Goal: Task Accomplishment & Management: Manage account settings

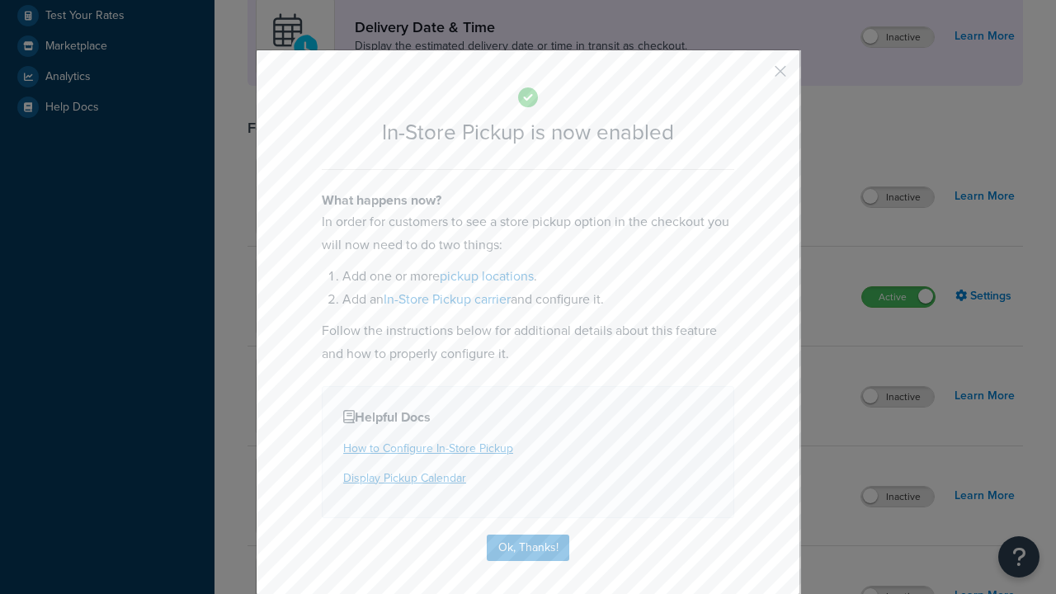
click at [755, 77] on button "button" at bounding box center [756, 77] width 4 height 4
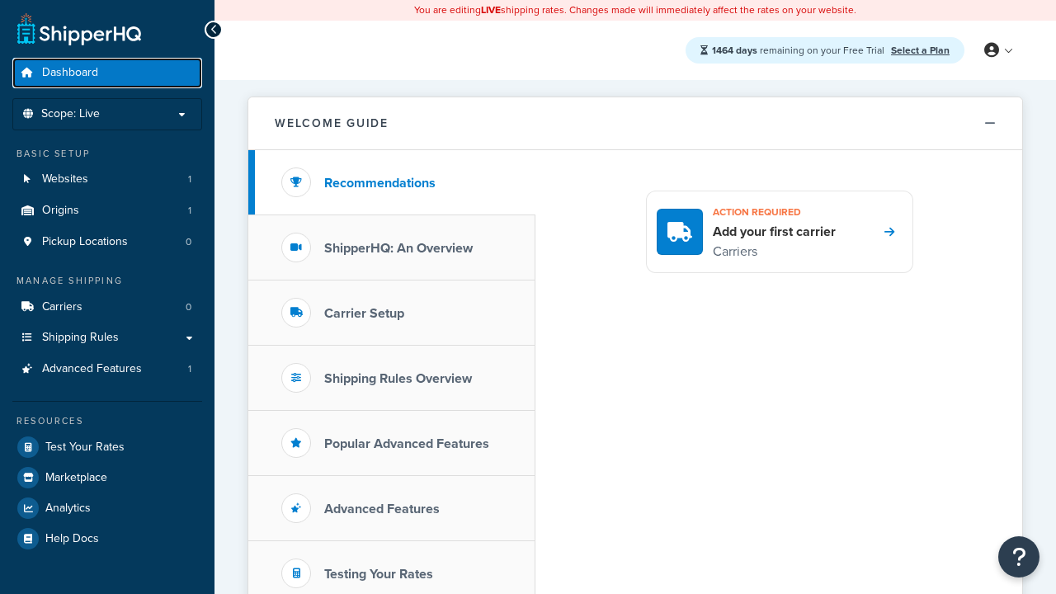
click at [70, 73] on span "Dashboard" at bounding box center [70, 73] width 56 height 14
click at [997, 50] on icon at bounding box center [991, 50] width 15 height 15
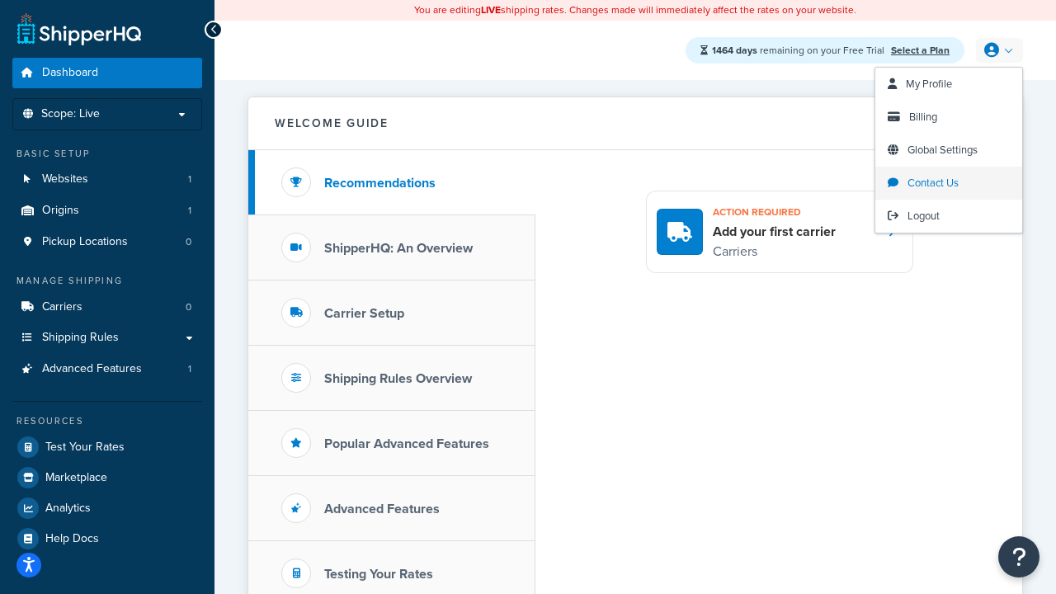
click at [948, 183] on span "Contact Us" at bounding box center [932, 183] width 51 height 16
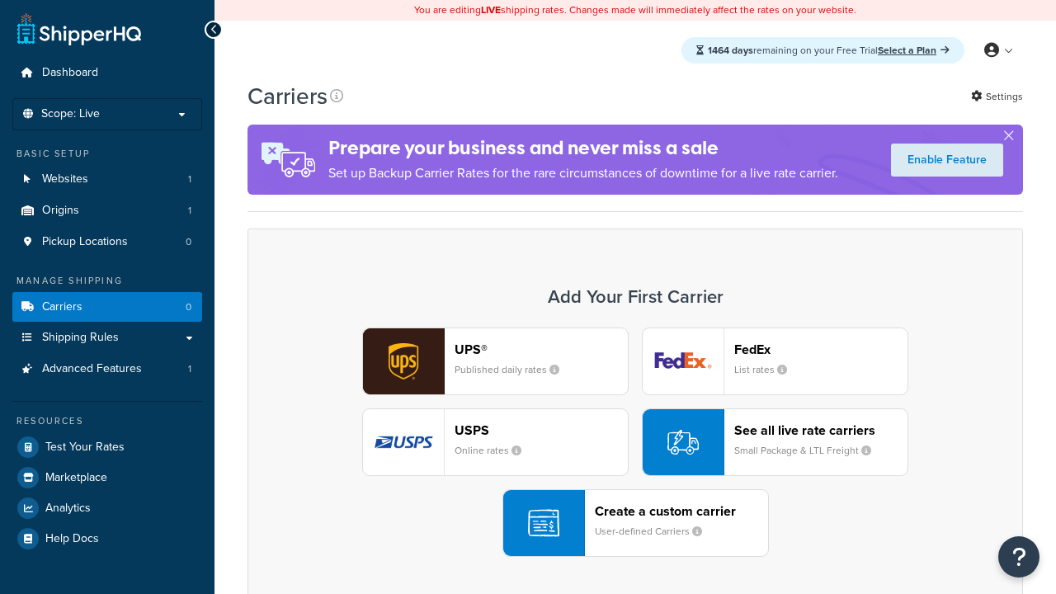
click at [635, 442] on div "UPS® Published daily rates FedEx List rates USPS Online rates See all live rate…" at bounding box center [635, 441] width 741 height 229
click at [821, 349] on header "FedEx" at bounding box center [820, 349] width 173 height 16
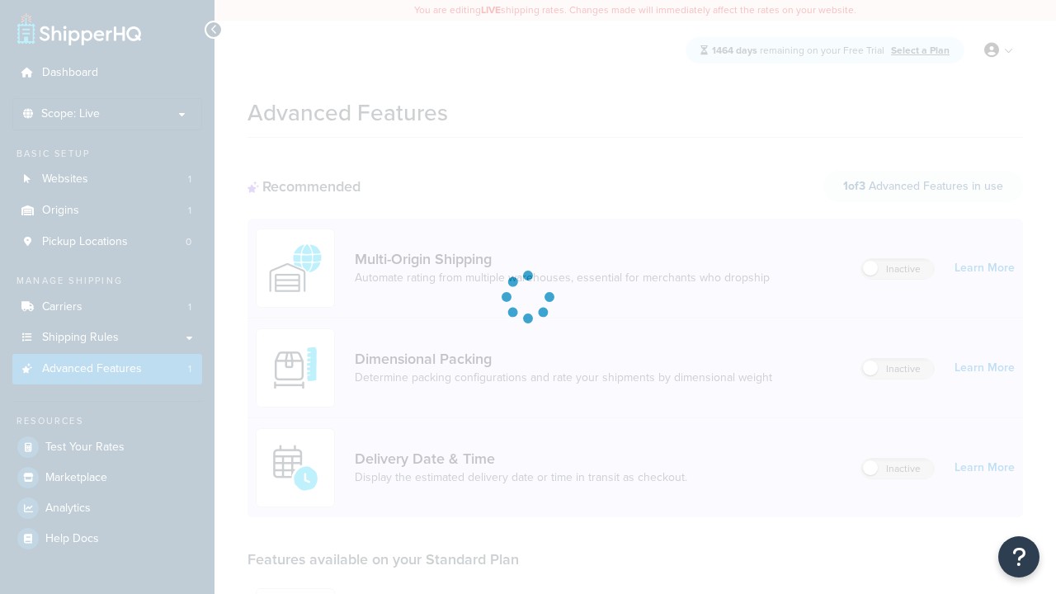
scroll to position [431, 0]
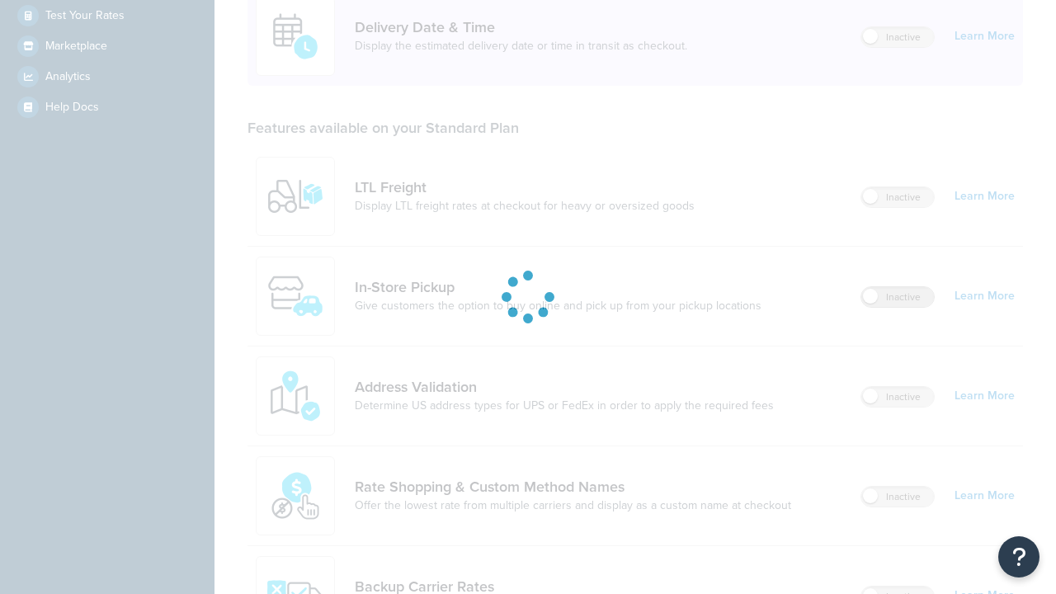
click at [897, 297] on label "Inactive" at bounding box center [897, 297] width 73 height 20
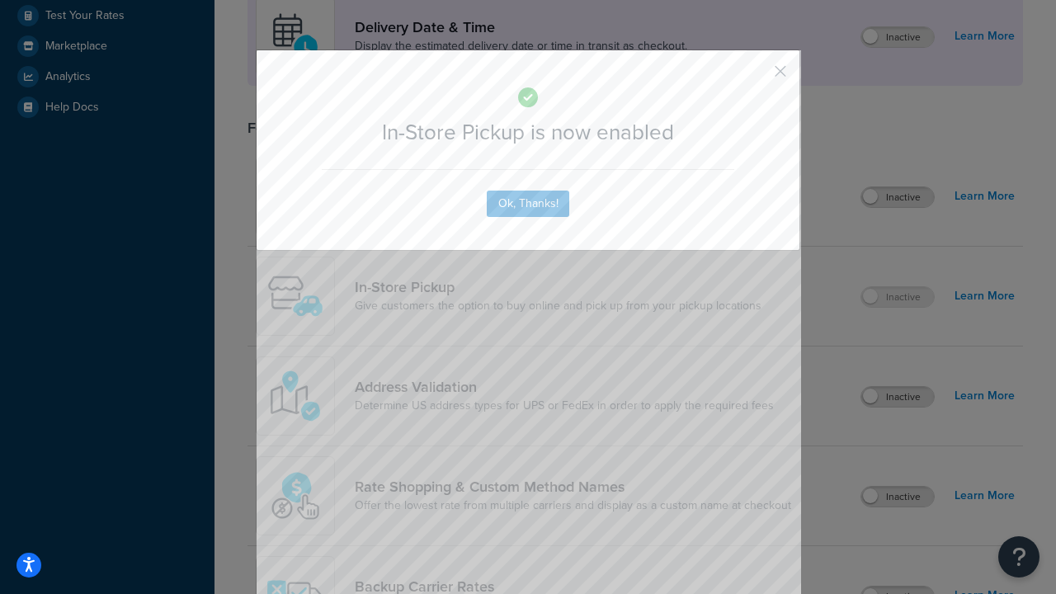
click at [755, 77] on button "button" at bounding box center [756, 77] width 4 height 4
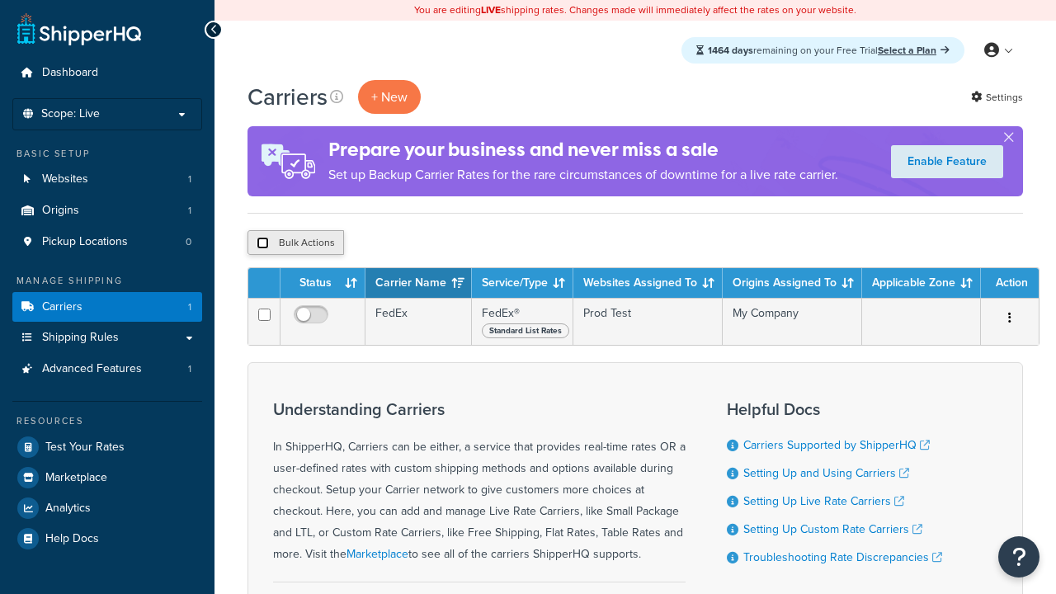
click at [262, 243] on input "checkbox" at bounding box center [262, 243] width 12 height 12
checkbox input "true"
click at [444, 243] on button "Delete" at bounding box center [440, 242] width 57 height 25
